Goal: Find specific page/section: Find specific page/section

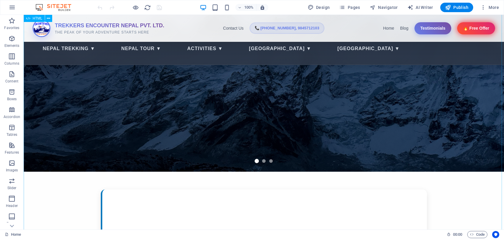
scroll to position [86, 0]
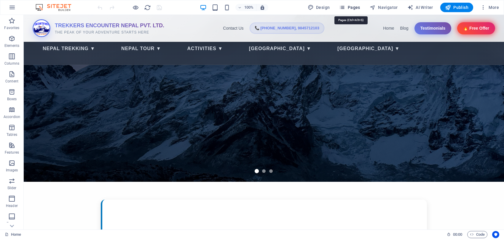
click at [343, 7] on icon "button" at bounding box center [342, 7] width 6 height 6
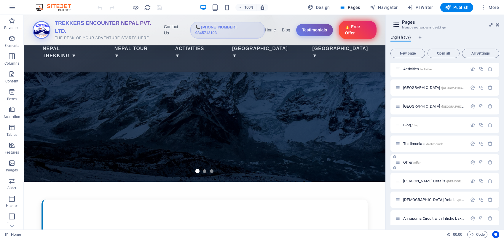
scroll to position [62, 0]
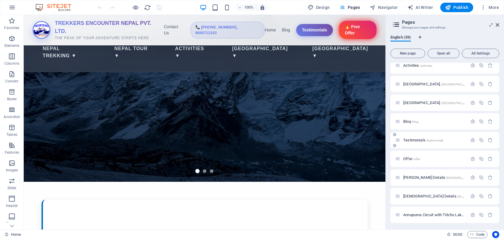
click at [412, 139] on span "Testimonials /testimonials" at bounding box center [423, 140] width 40 height 4
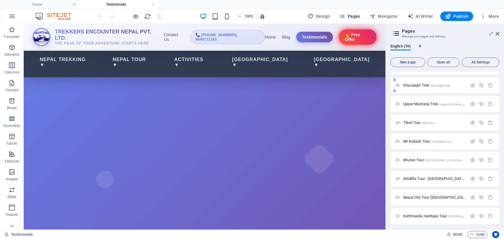
scroll to position [222, 0]
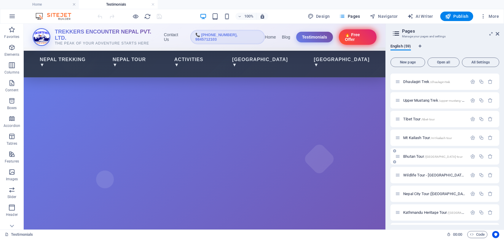
click at [409, 155] on span "Bhutan Tour /[GEOGRAPHIC_DATA]-tour" at bounding box center [432, 156] width 59 height 4
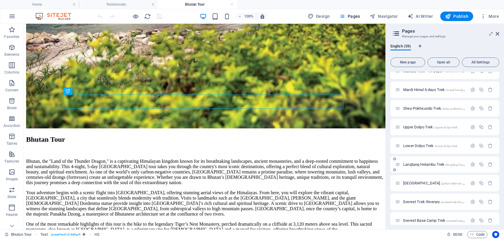
scroll to position [382, 0]
click at [409, 161] on div "Langtang Helambu Trek /[GEOGRAPHIC_DATA]-helambu-trek" at bounding box center [431, 164] width 72 height 7
click at [409, 164] on span "Langtang Helambu Trek /[GEOGRAPHIC_DATA]-helambu-trek" at bounding box center [439, 164] width 73 height 4
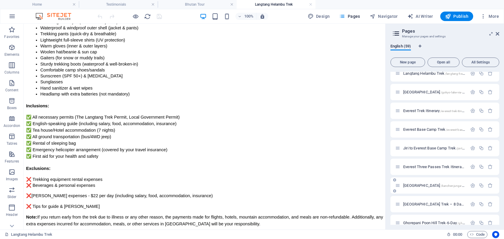
scroll to position [481, 0]
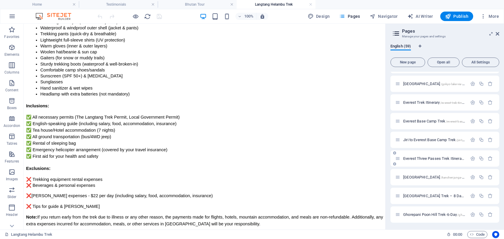
click at [414, 158] on span "Everest Three Passes Trek Itinerary /[GEOGRAPHIC_DATA]-three-passes-trek-itiner…" at bounding box center [457, 158] width 108 height 4
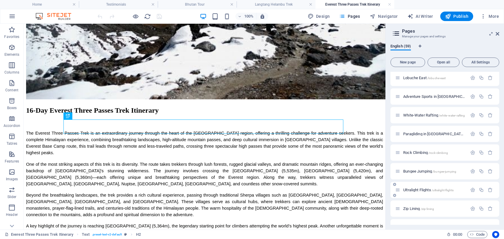
scroll to position [947, 0]
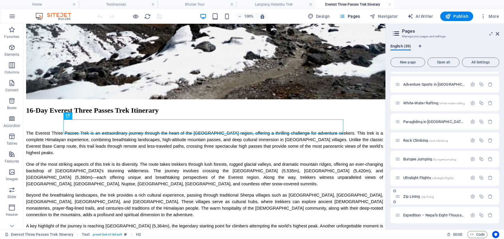
click at [416, 196] on span "Zip Lining /zip-lining" at bounding box center [418, 196] width 31 height 4
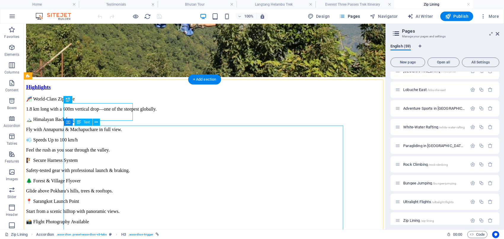
scroll to position [204, 0]
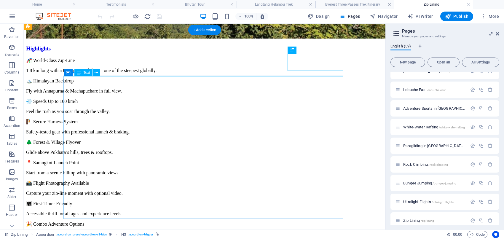
scroll to position [216, 0]
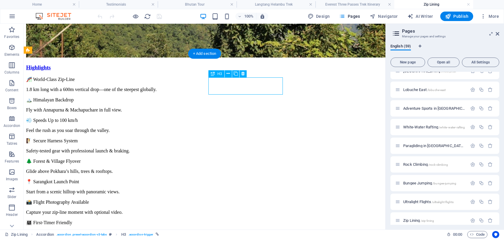
scroll to position [204, 0]
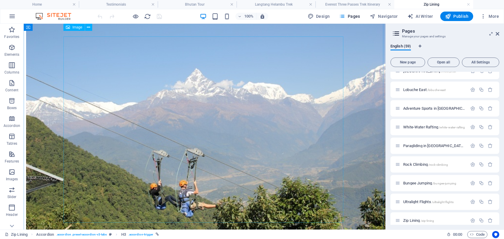
scroll to position [6, 0]
